Goal: Information Seeking & Learning: Learn about a topic

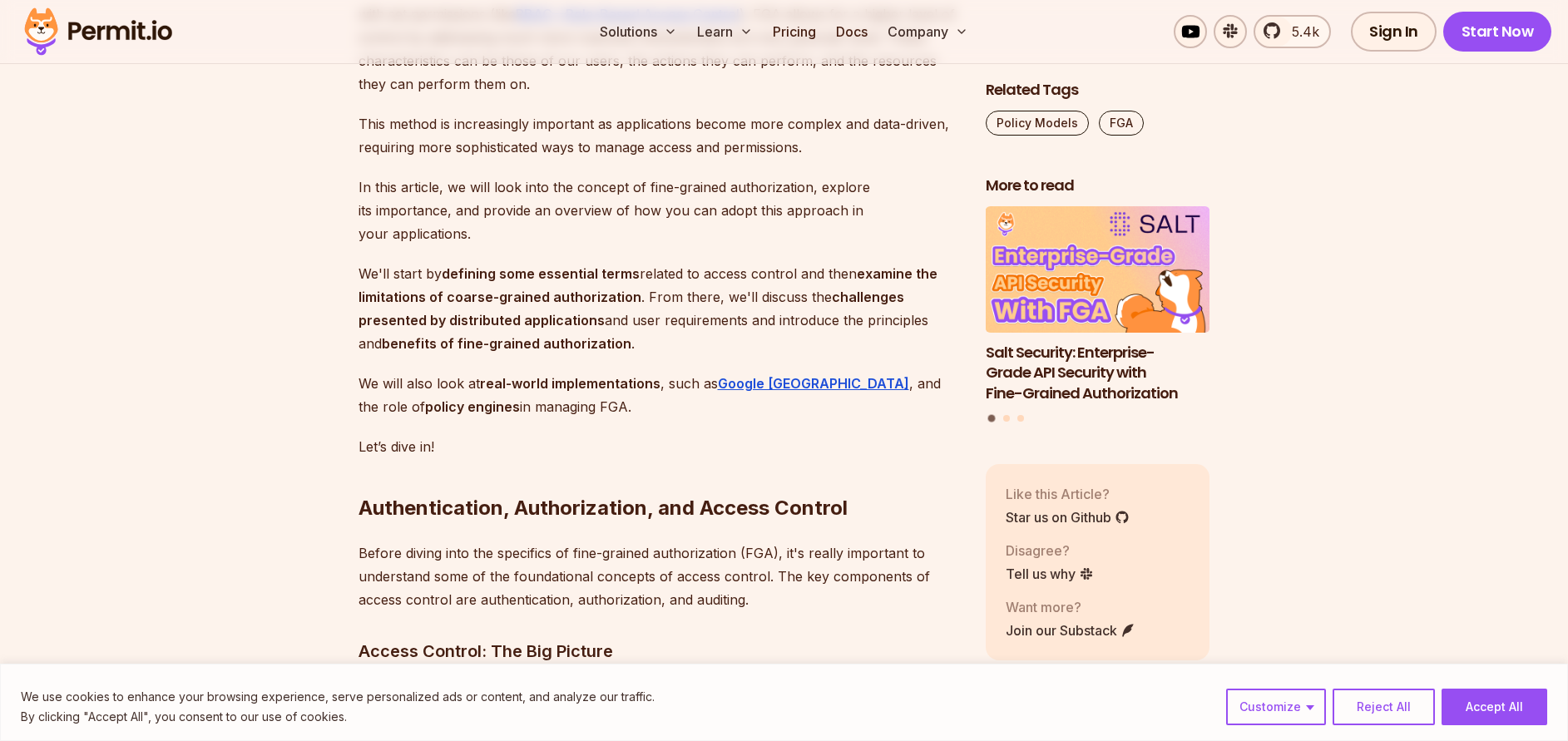
scroll to position [1331, 0]
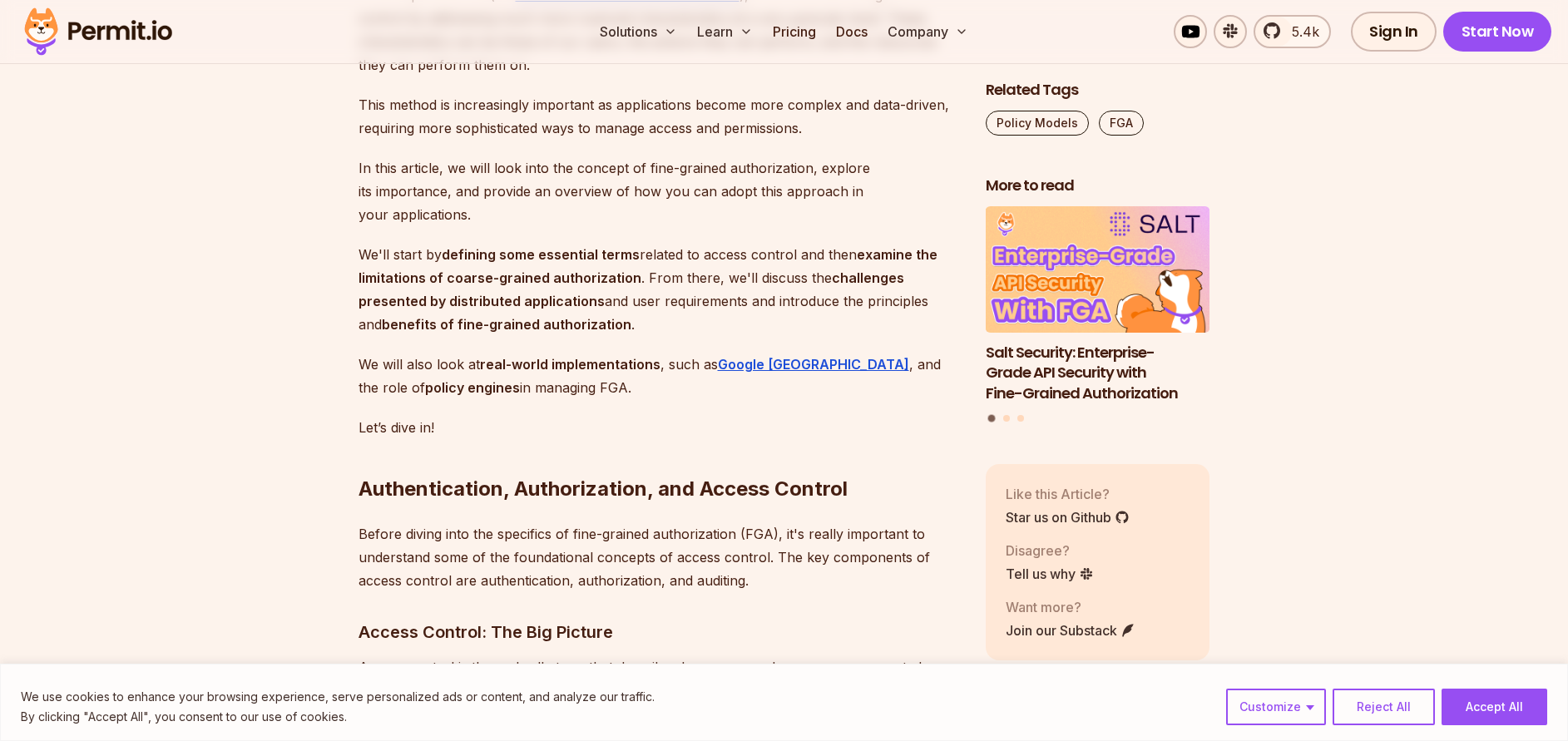
click at [1074, 625] on button "Accept All" at bounding box center [1494, 706] width 106 height 36
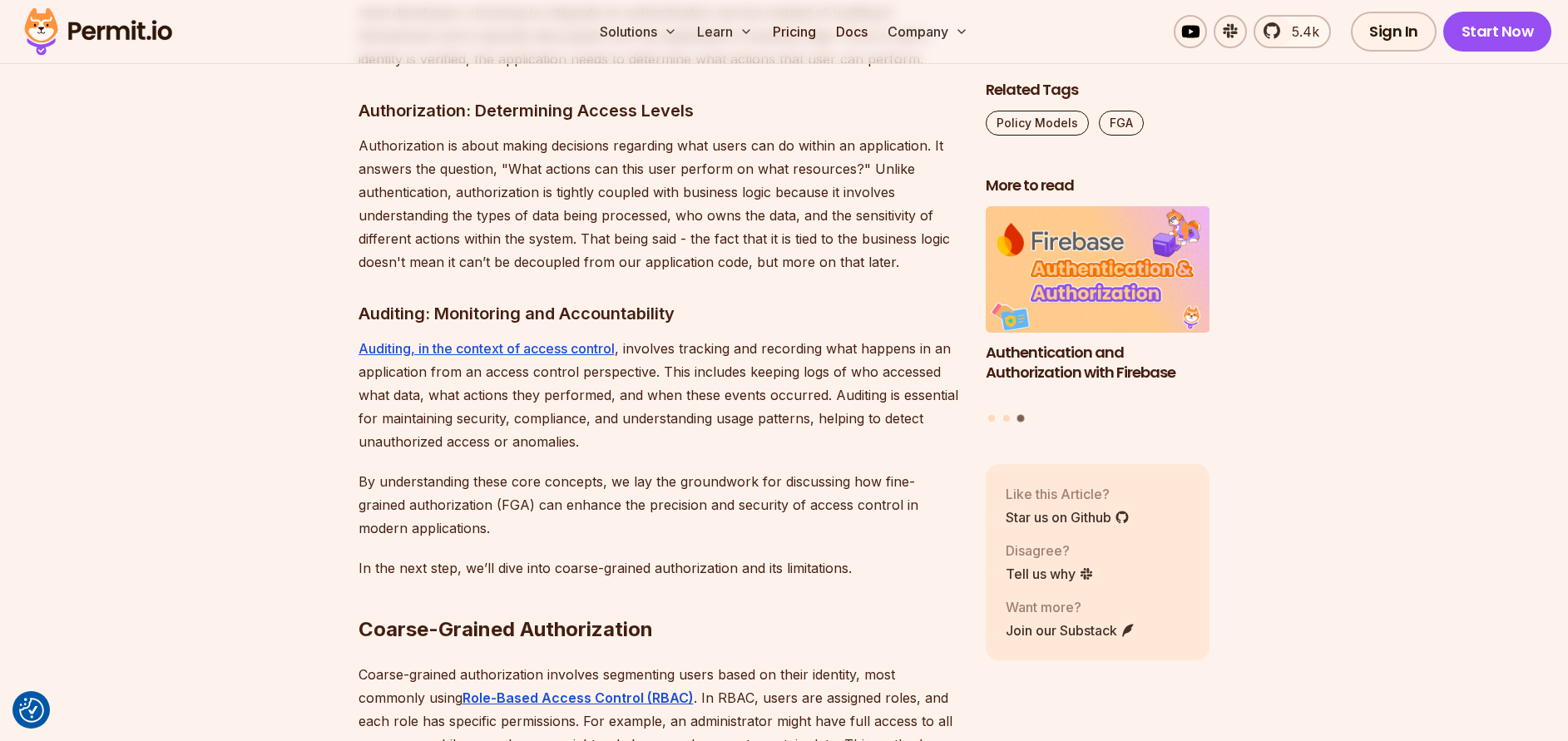
scroll to position [2495, 0]
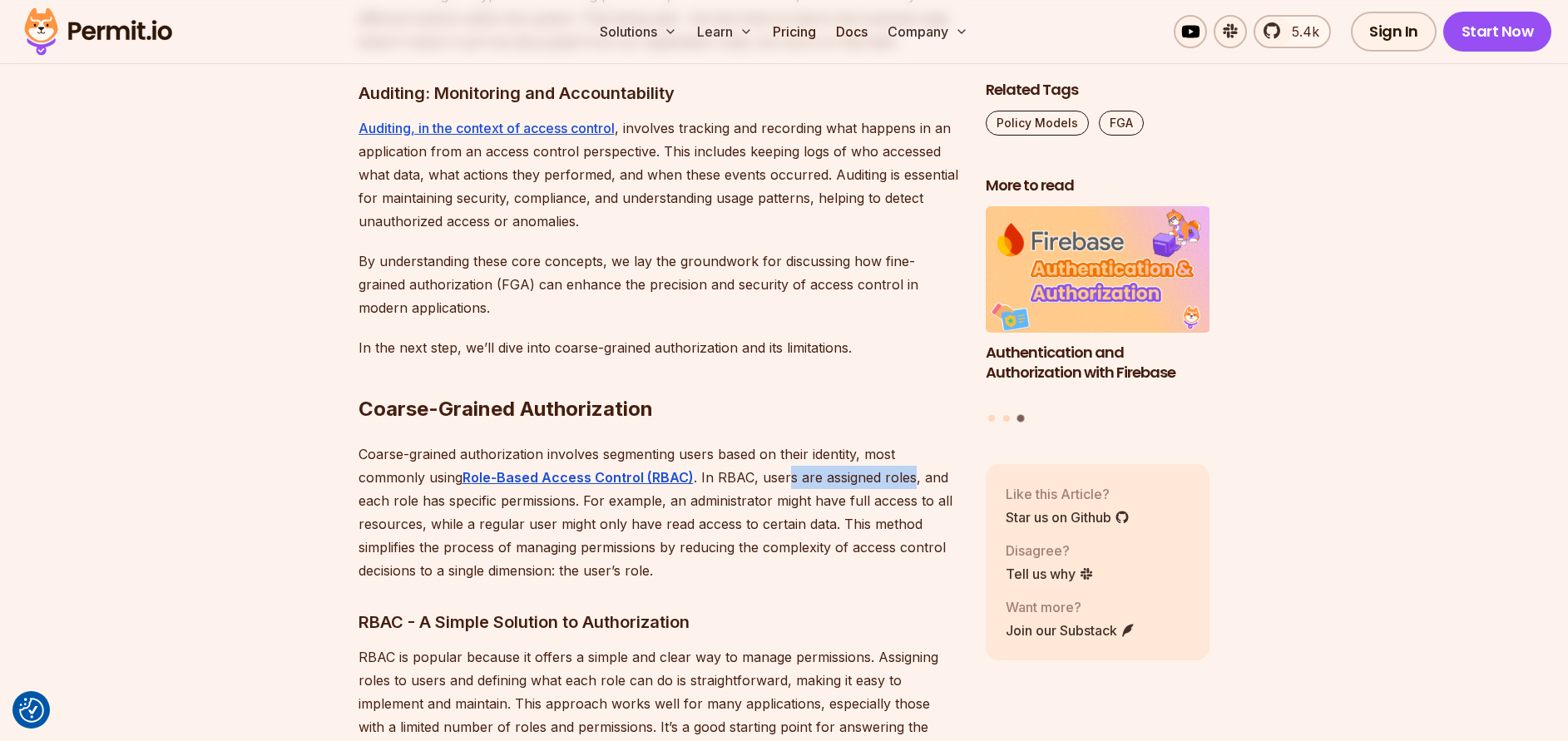
drag, startPoint x: 785, startPoint y: 453, endPoint x: 875, endPoint y: 463, distance: 90.6
click at [906, 457] on p "Coarse-grained authorization involves segmenting users based on their identity,…" at bounding box center [659, 512] width 601 height 139
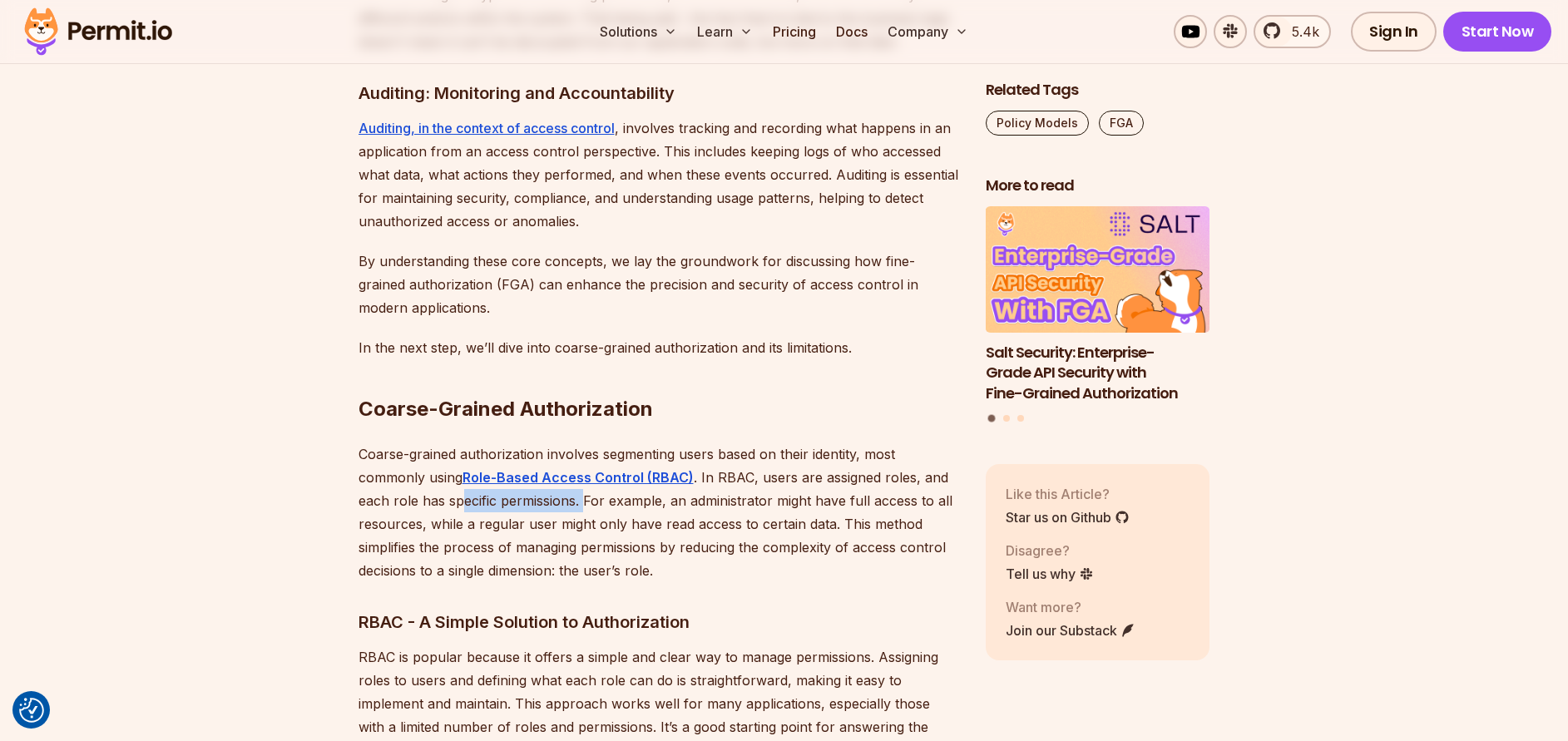
drag, startPoint x: 526, startPoint y: 475, endPoint x: 630, endPoint y: 477, distance: 104.0
click at [609, 475] on p "Coarse-grained authorization involves segmenting users based on their identity,…" at bounding box center [659, 512] width 601 height 139
drag, startPoint x: 642, startPoint y: 479, endPoint x: 838, endPoint y: 481, distance: 196.0
click at [838, 481] on p "Coarse-grained authorization involves segmenting users based on their identity,…" at bounding box center [659, 512] width 601 height 139
drag, startPoint x: 603, startPoint y: 499, endPoint x: 638, endPoint y: 499, distance: 35.0
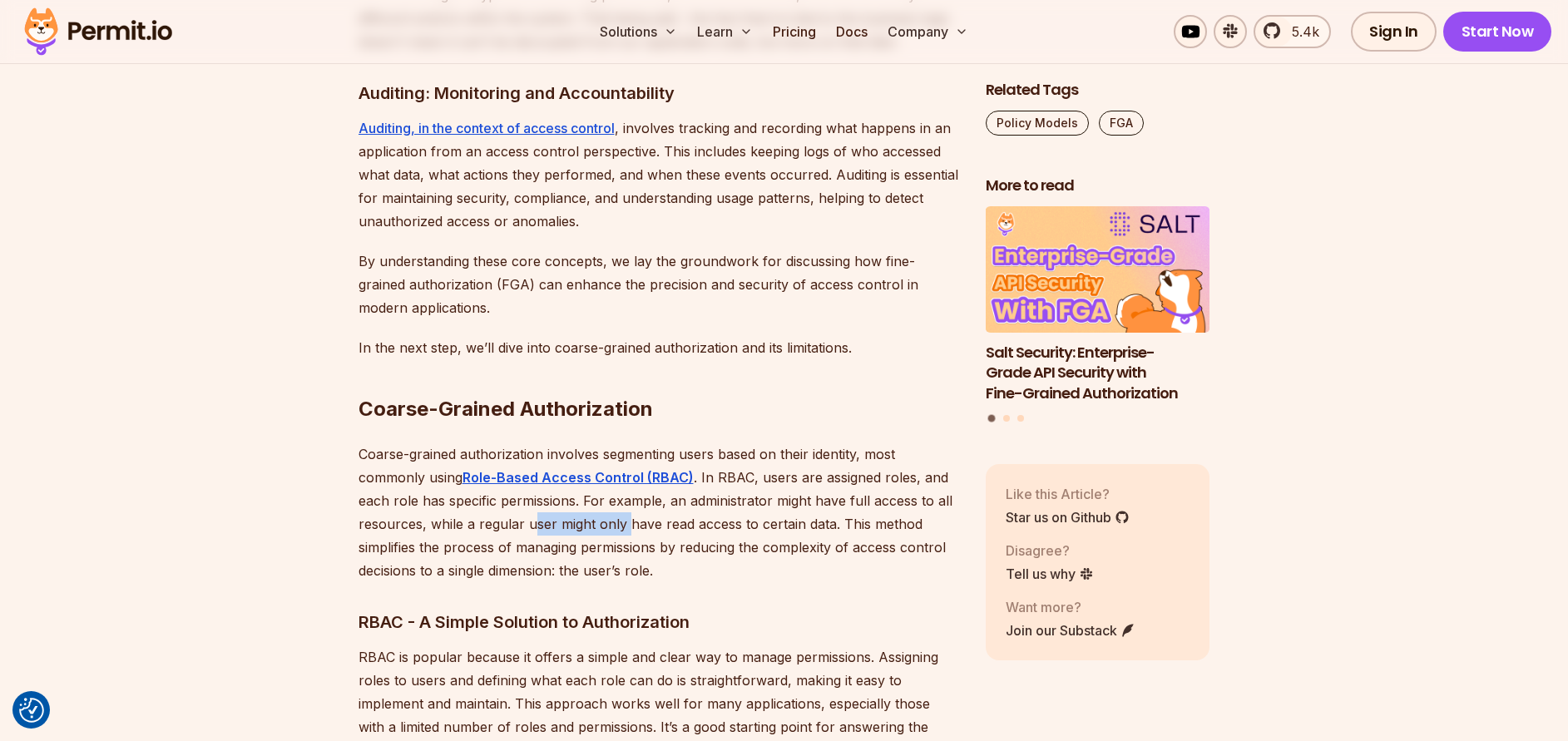
click at [638, 499] on p "Coarse-grained authorization involves segmenting users based on their identity,…" at bounding box center [659, 512] width 601 height 139
drag, startPoint x: 731, startPoint y: 499, endPoint x: 822, endPoint y: 499, distance: 91.0
click at [807, 499] on p "Coarse-grained authorization involves segmenting users based on their identity,…" at bounding box center [659, 512] width 601 height 139
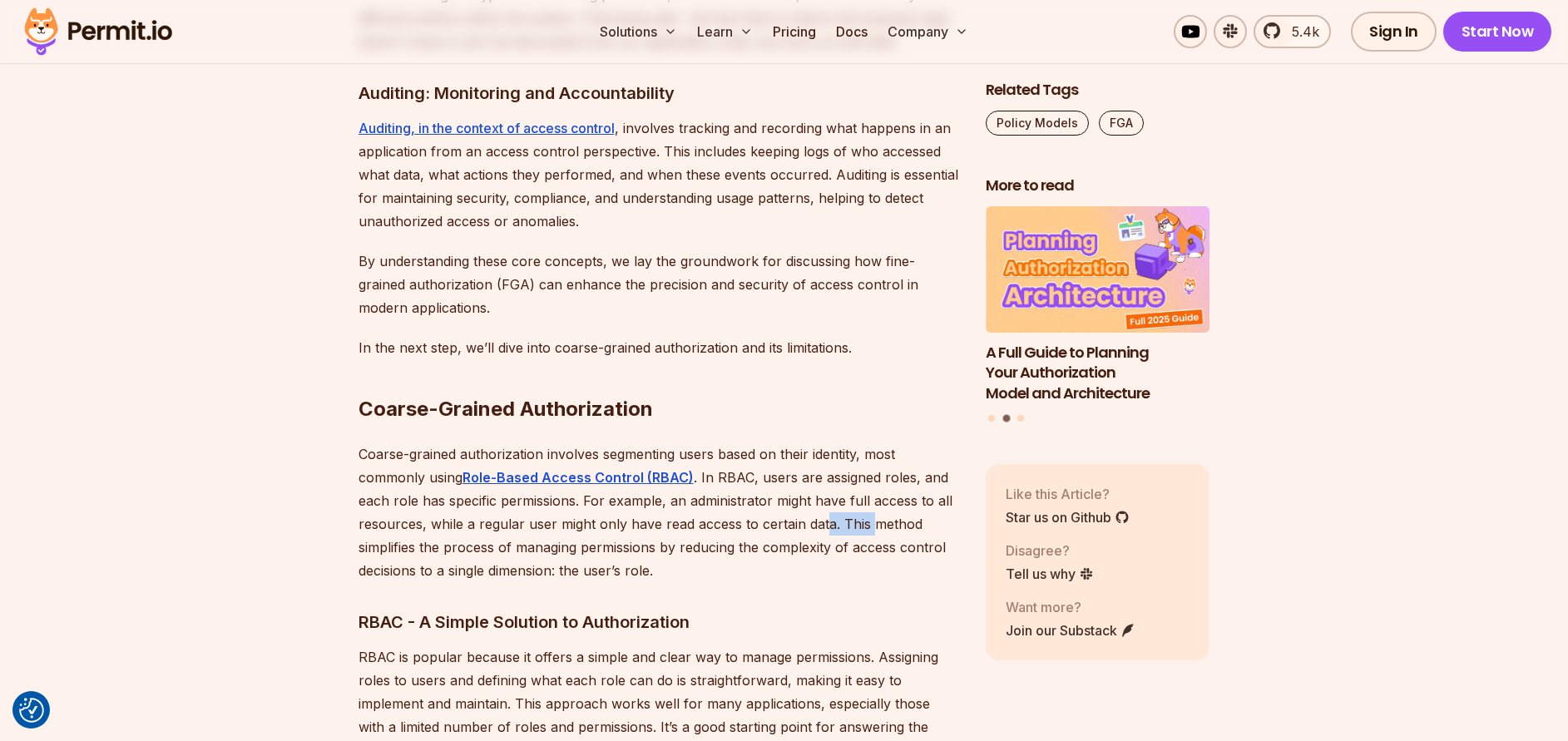
drag, startPoint x: 823, startPoint y: 499, endPoint x: 884, endPoint y: 499, distance: 61.0
click at [883, 499] on p "Coarse-grained authorization involves segmenting users based on their identity,…" at bounding box center [659, 512] width 601 height 139
drag, startPoint x: 417, startPoint y: 522, endPoint x: 452, endPoint y: 522, distance: 35.0
click at [452, 522] on p "Coarse-grained authorization involves segmenting users based on their identity,…" at bounding box center [659, 512] width 601 height 139
drag, startPoint x: 534, startPoint y: 525, endPoint x: 663, endPoint y: 523, distance: 129.0
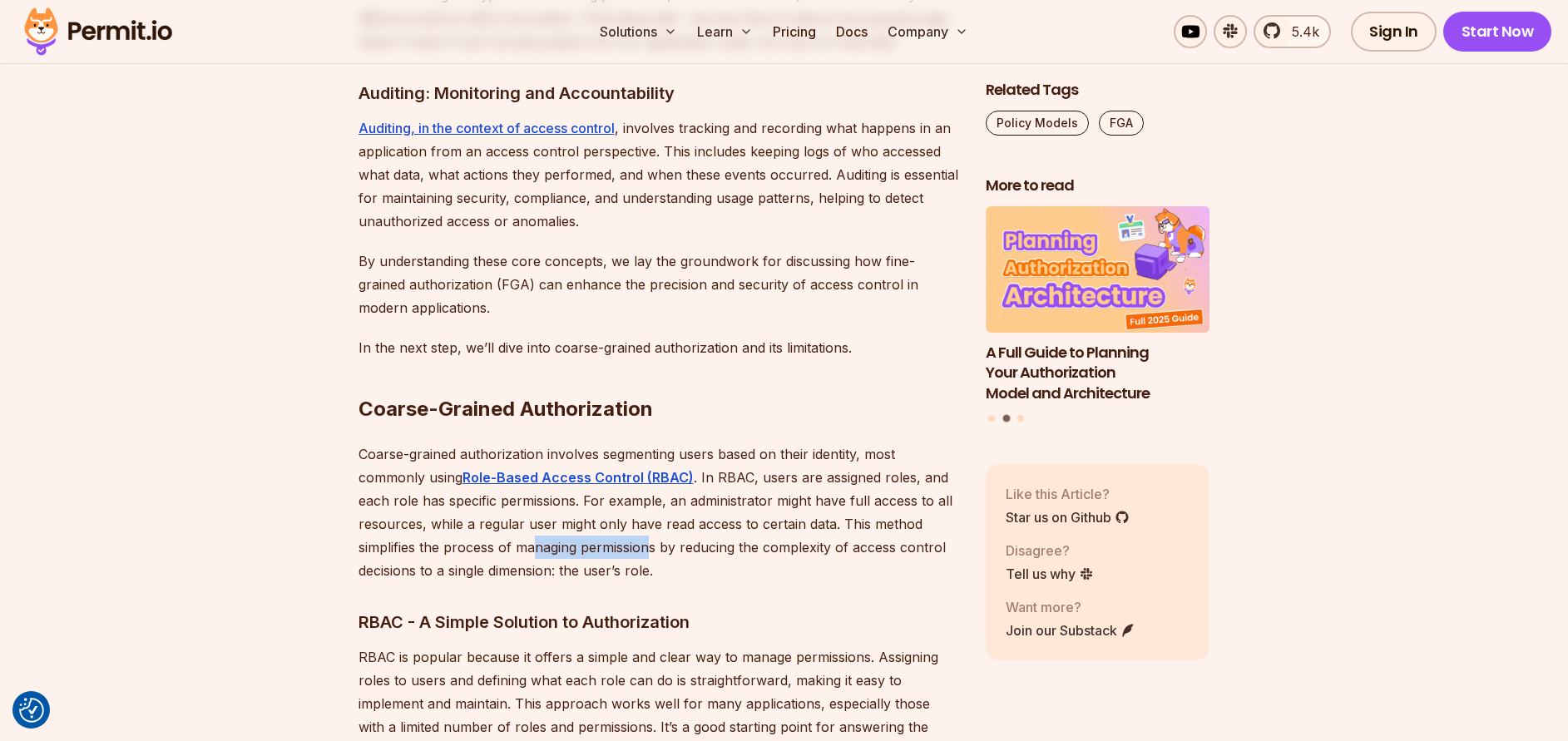
click at [659, 523] on p "Coarse-grained authorization involves segmenting users based on their identity,…" at bounding box center [659, 512] width 601 height 139
drag, startPoint x: 702, startPoint y: 525, endPoint x: 797, endPoint y: 527, distance: 95.0
click at [797, 527] on p "Coarse-grained authorization involves segmenting users based on their identity,…" at bounding box center [659, 512] width 601 height 139
drag, startPoint x: 866, startPoint y: 525, endPoint x: 913, endPoint y: 525, distance: 47.0
click at [913, 525] on p "Coarse-grained authorization involves segmenting users based on their identity,…" at bounding box center [659, 512] width 601 height 139
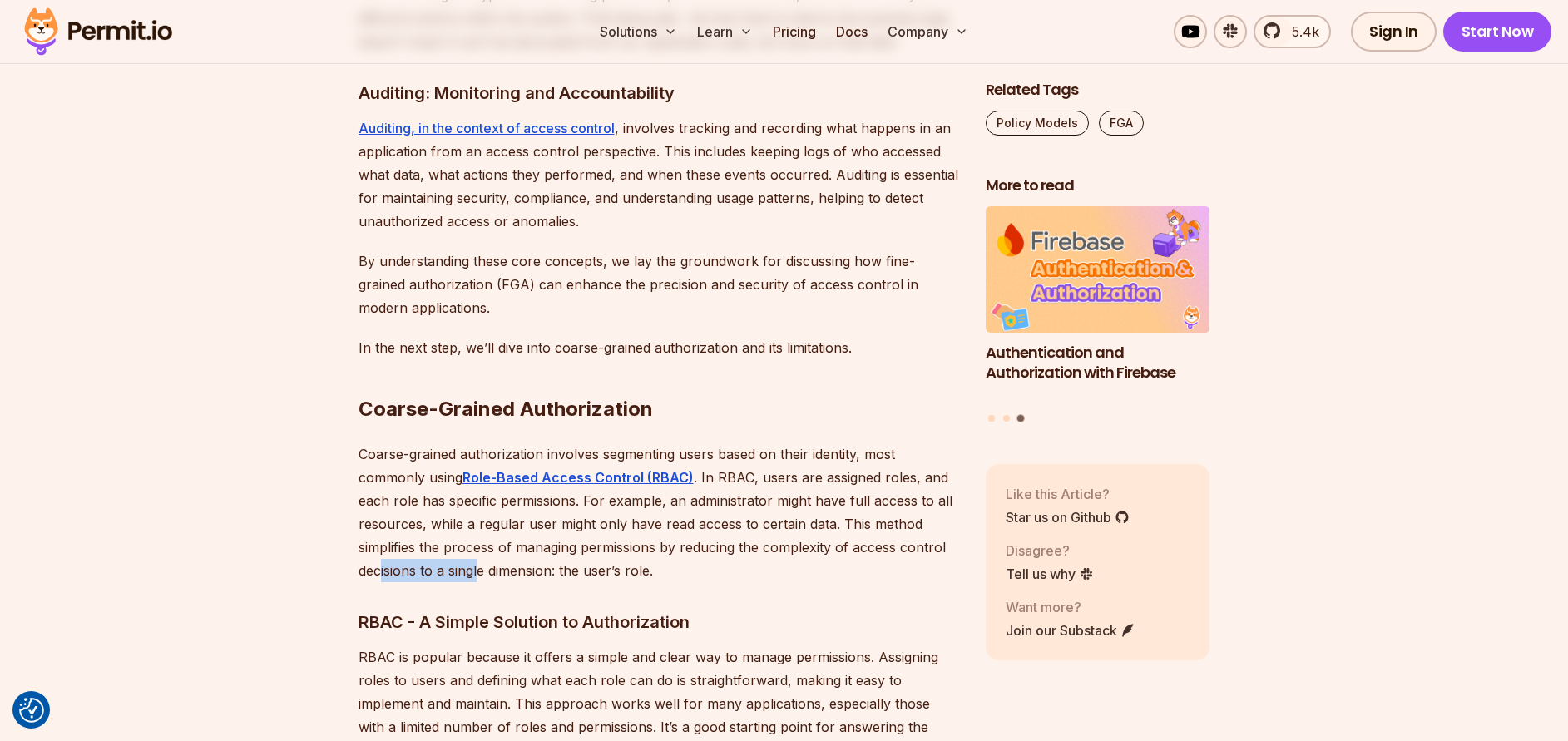
drag, startPoint x: 497, startPoint y: 547, endPoint x: 510, endPoint y: 547, distance: 13.0
click at [507, 547] on p "Coarse-grained authorization involves segmenting users based on their identity,…" at bounding box center [659, 512] width 601 height 139
drag, startPoint x: 526, startPoint y: 547, endPoint x: 634, endPoint y: 544, distance: 108.0
click at [616, 544] on p "Coarse-grained authorization involves segmenting users based on their identity,…" at bounding box center [659, 512] width 601 height 139
click at [634, 544] on p "Coarse-grained authorization involves segmenting users based on their identity,…" at bounding box center [659, 512] width 601 height 139
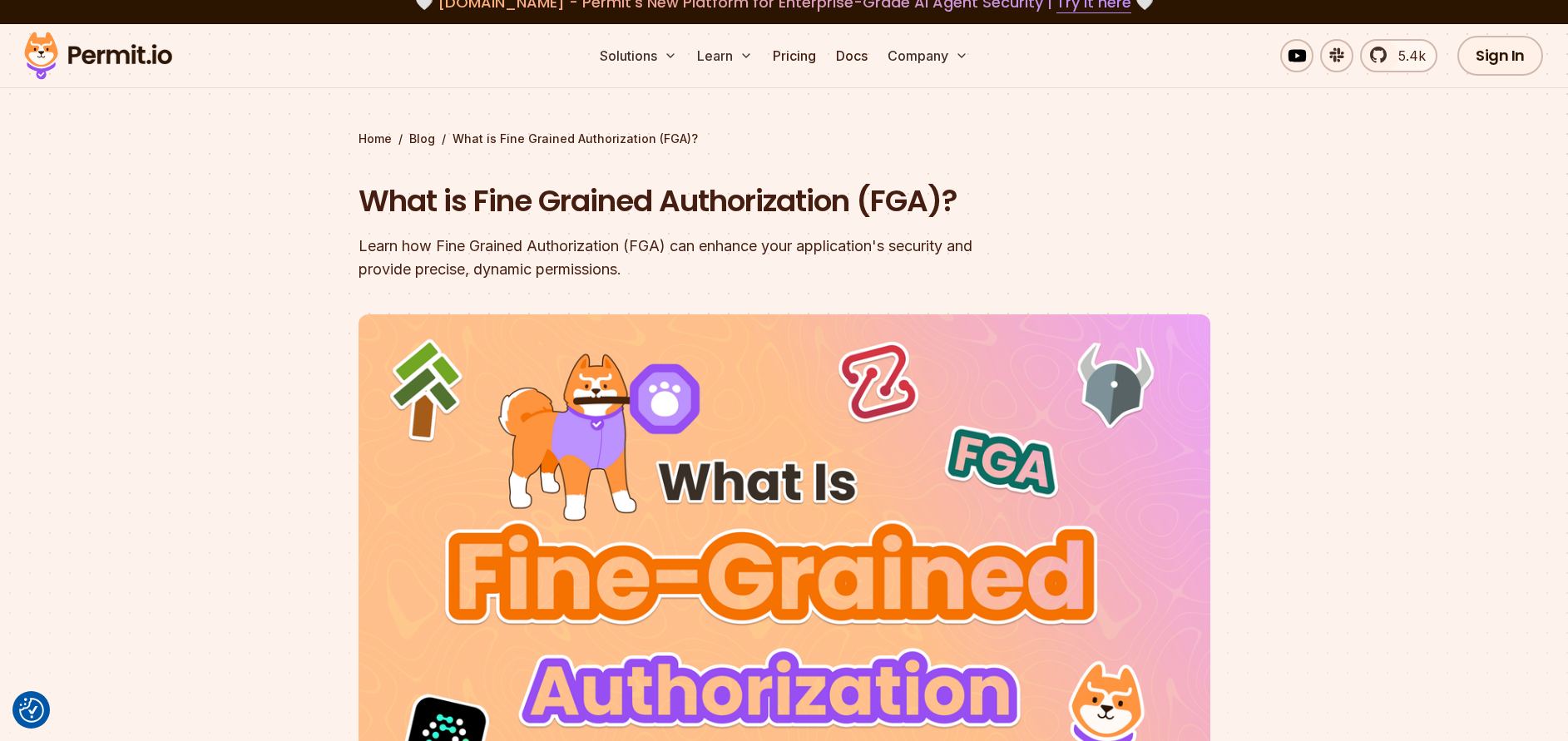
scroll to position [0, 0]
